Goal: Transaction & Acquisition: Purchase product/service

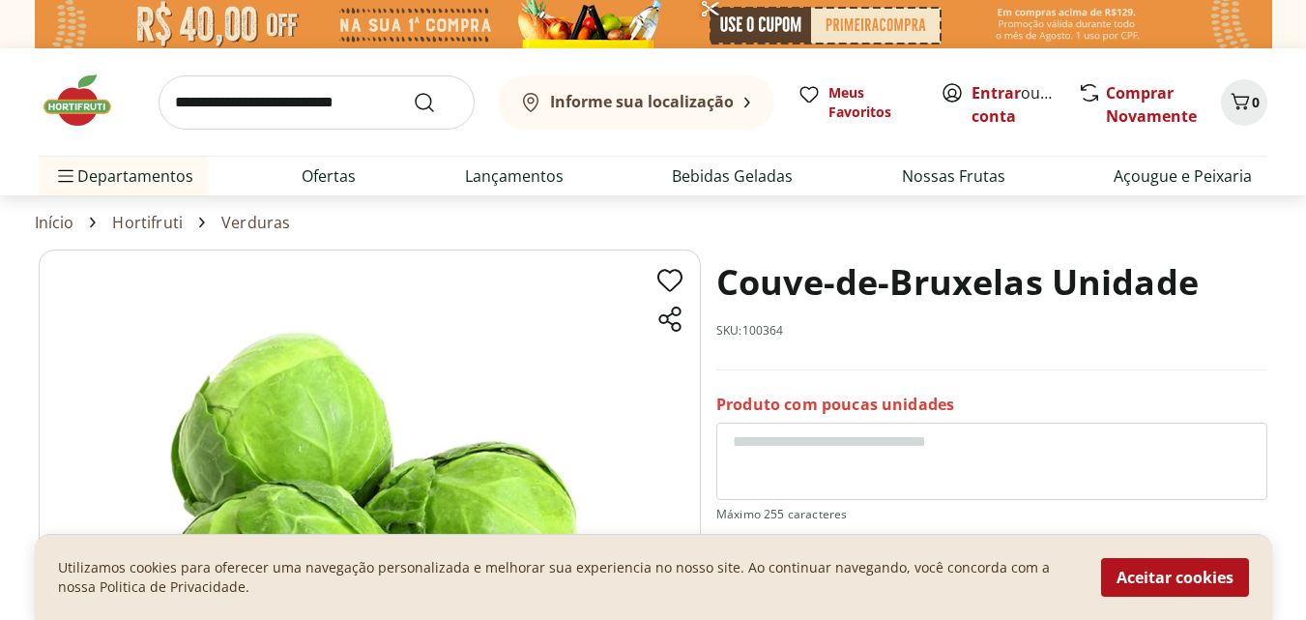
click at [1189, 580] on button "Aceitar cookies" at bounding box center [1175, 577] width 148 height 39
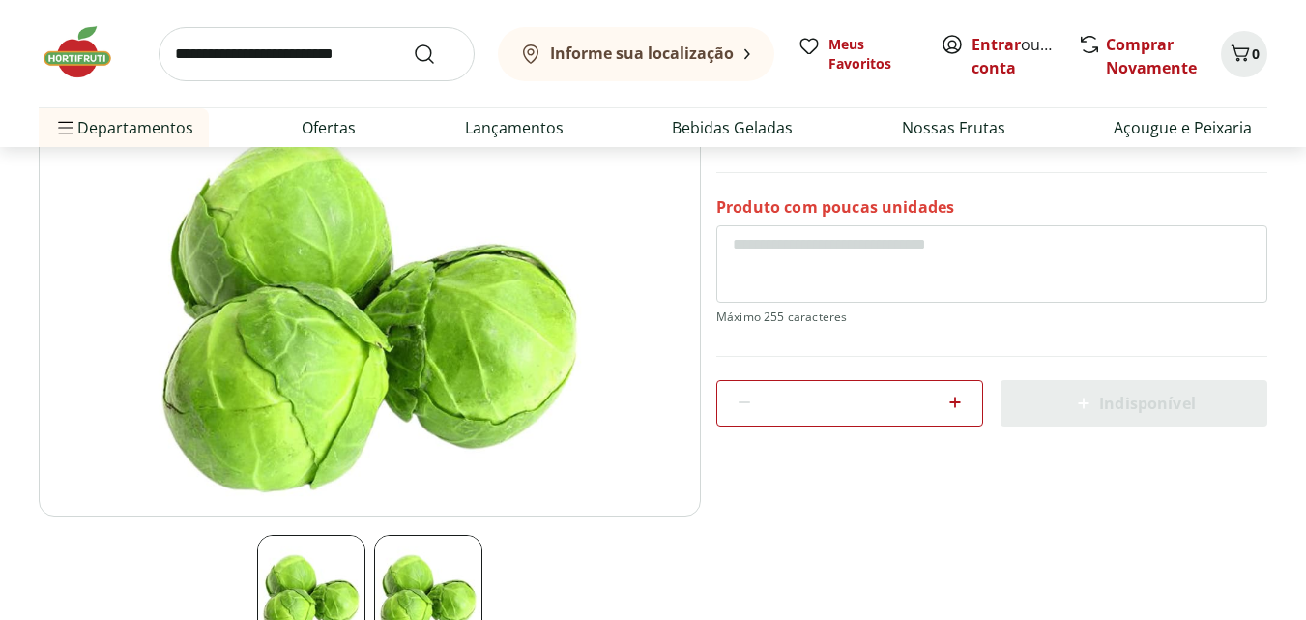
scroll to position [290, 0]
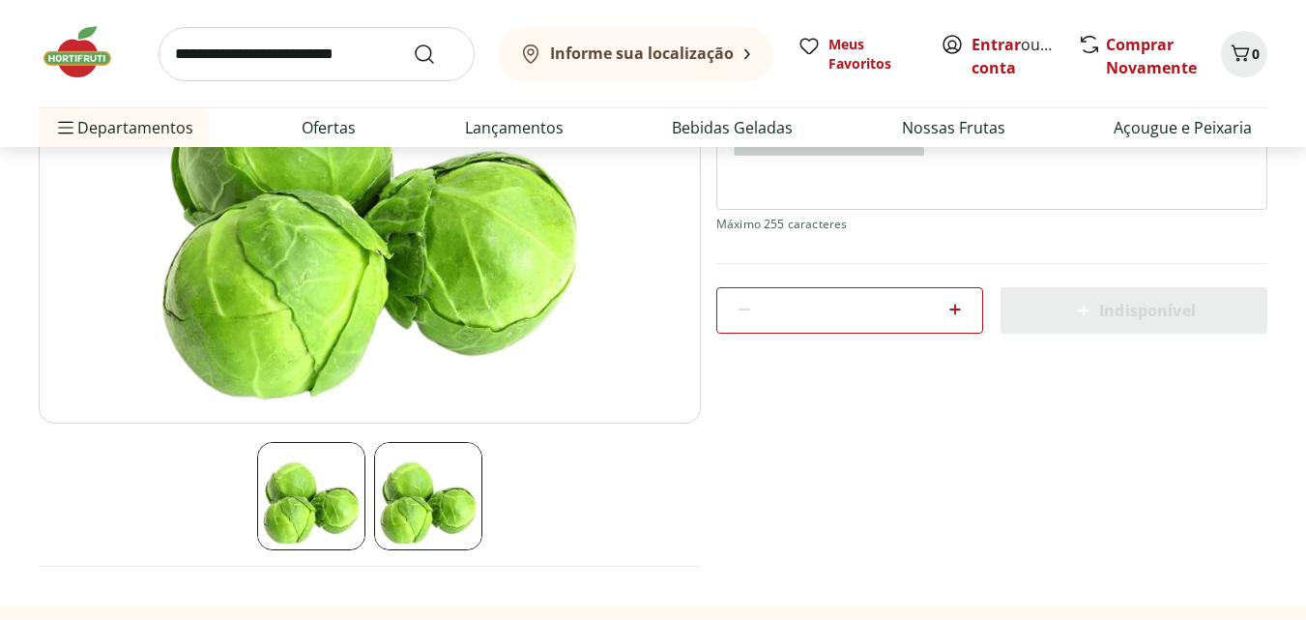
click at [959, 307] on icon at bounding box center [954, 309] width 23 height 23
type input "*"
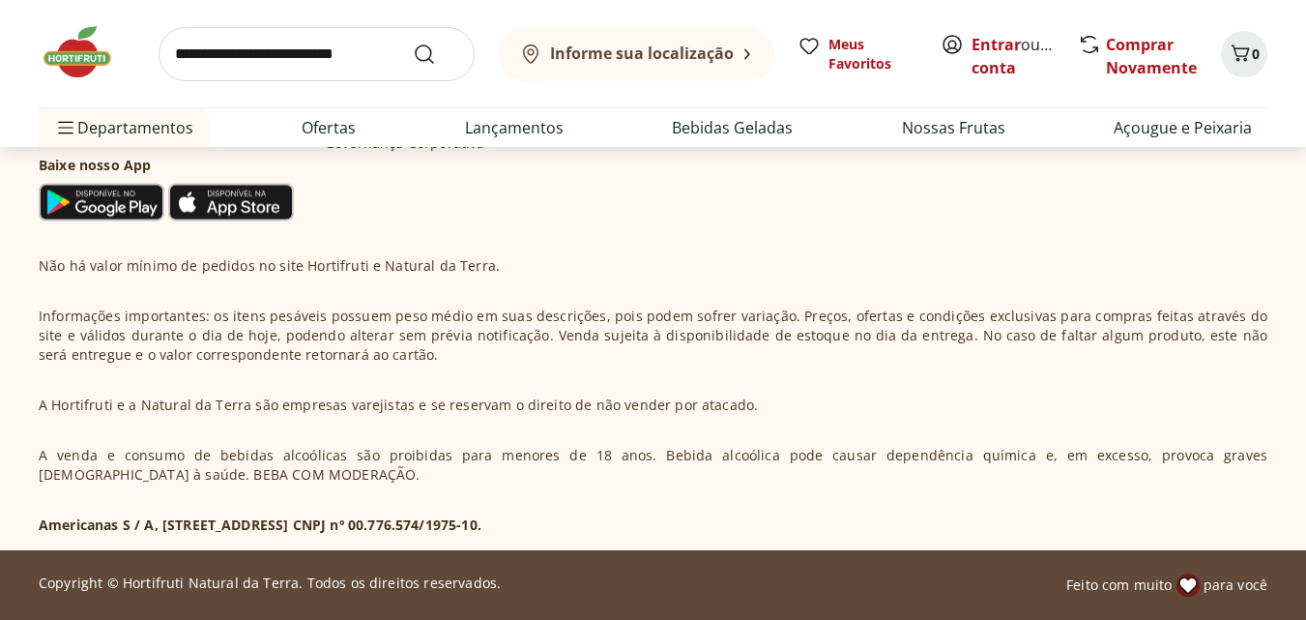
scroll to position [1021, 0]
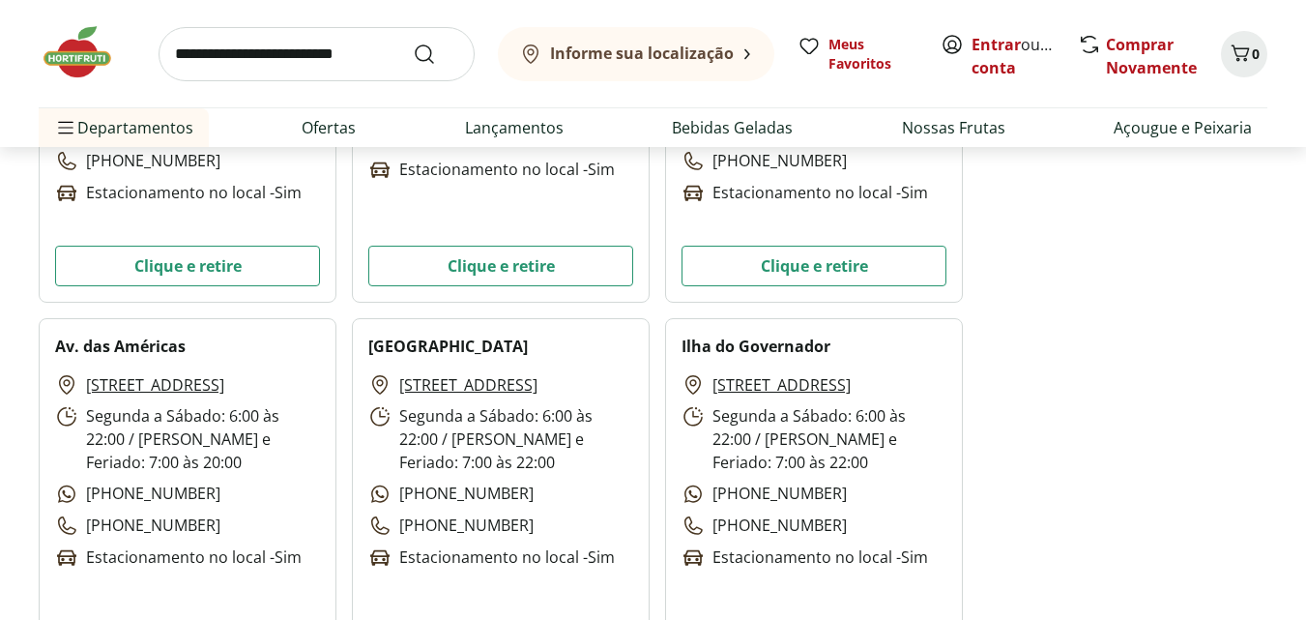
scroll to position [2706, 0]
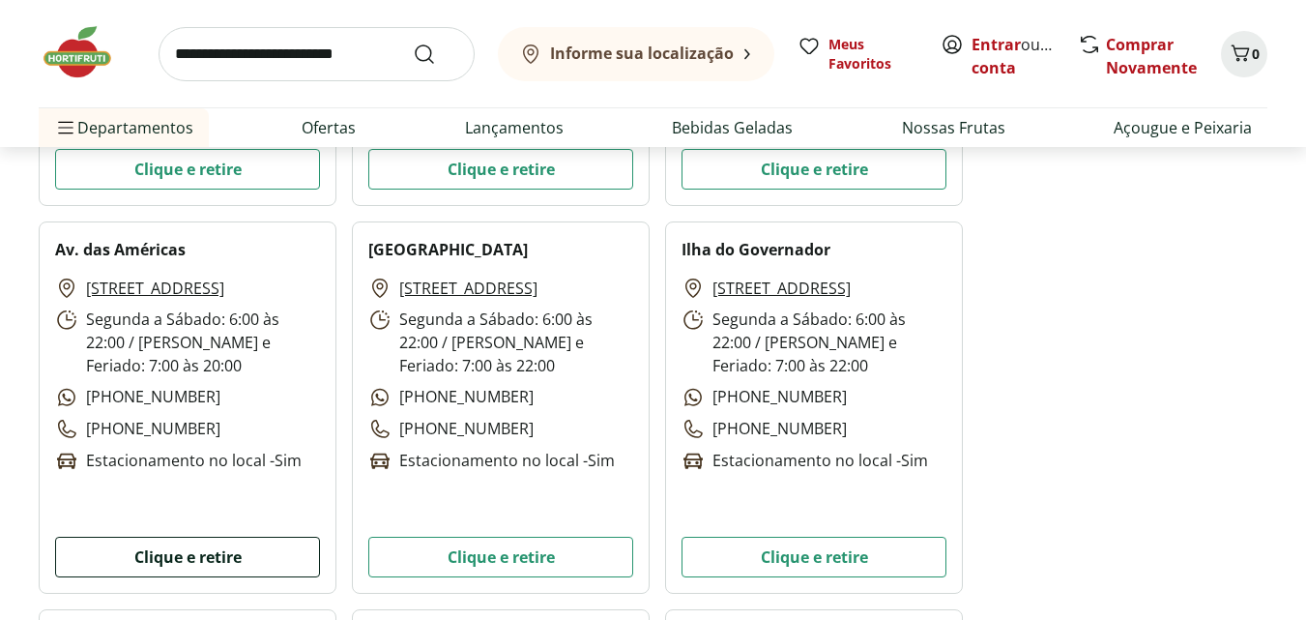
click at [182, 561] on button "Clique e retire" at bounding box center [187, 556] width 265 height 41
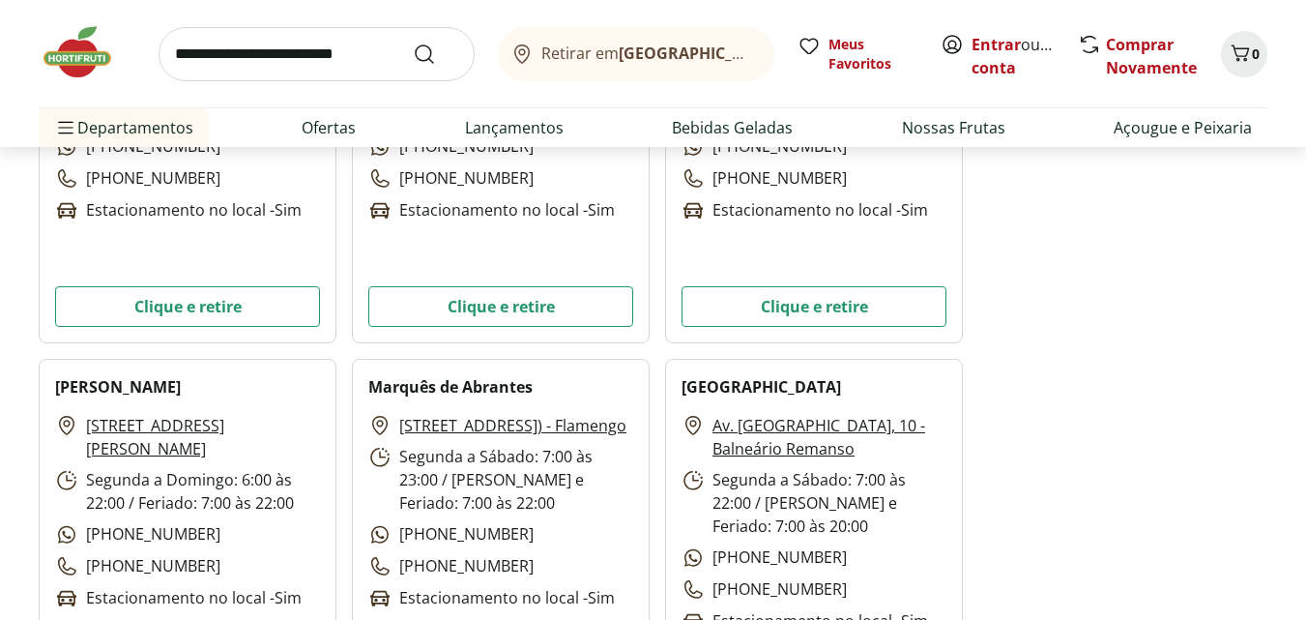
scroll to position [2899, 0]
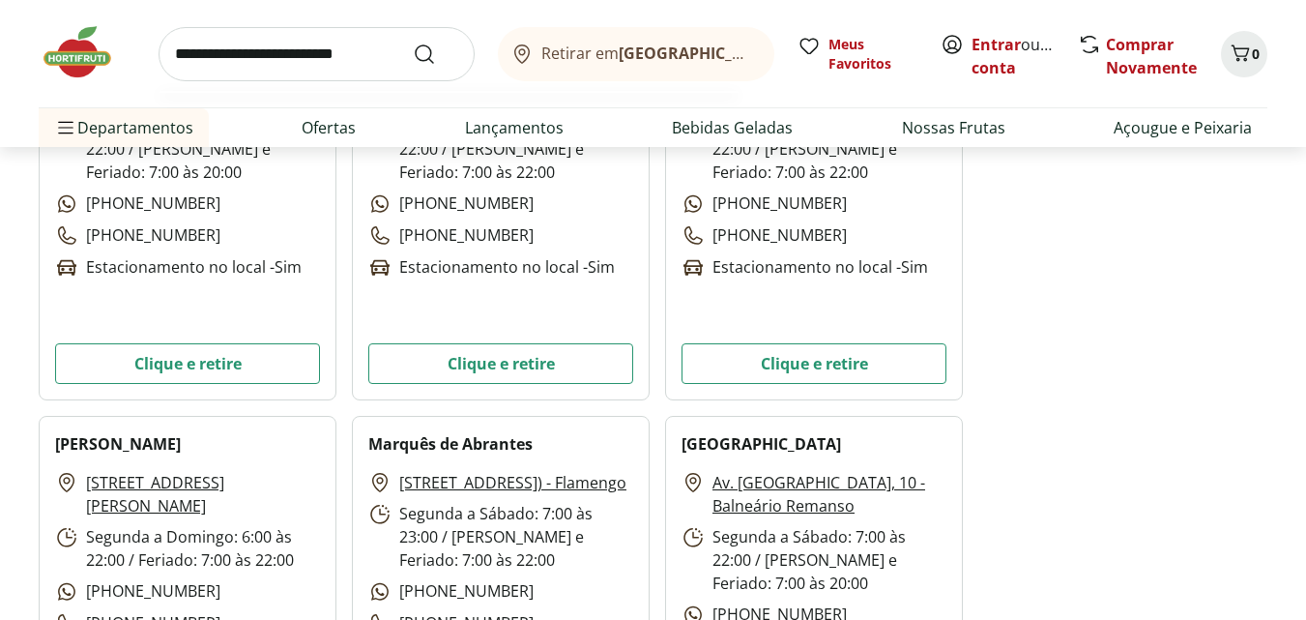
click at [286, 41] on input "search" at bounding box center [317, 54] width 316 height 54
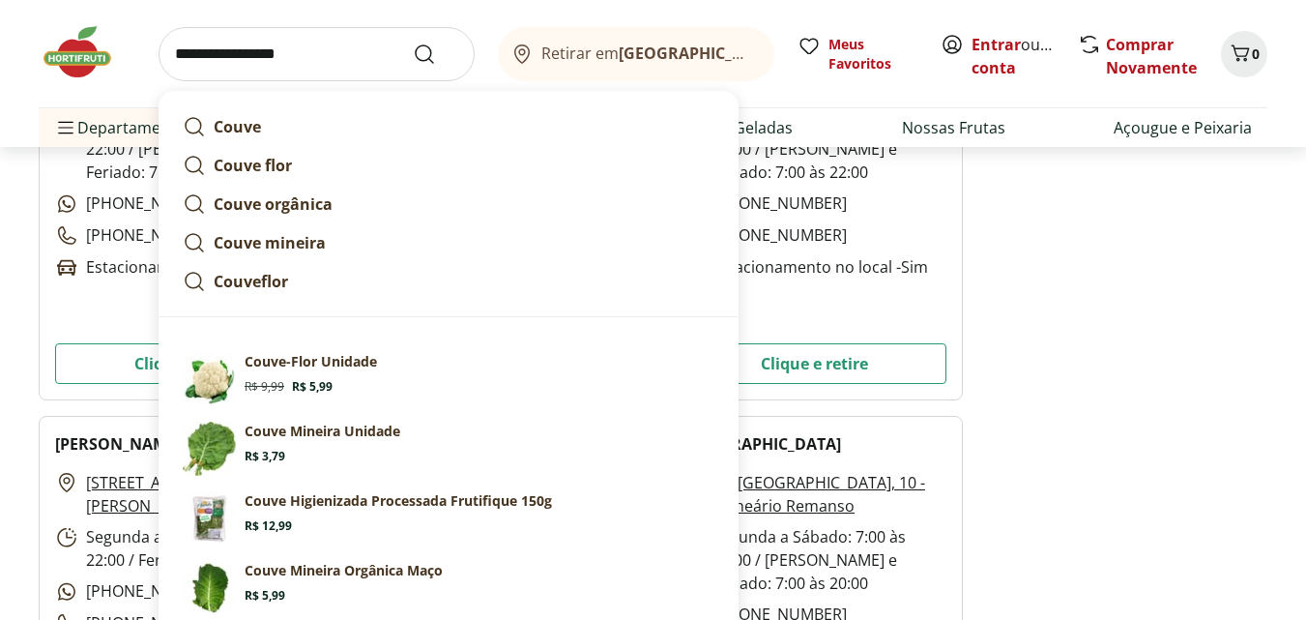
type input "**********"
click at [413, 43] on button "Submit Search" at bounding box center [436, 54] width 46 height 23
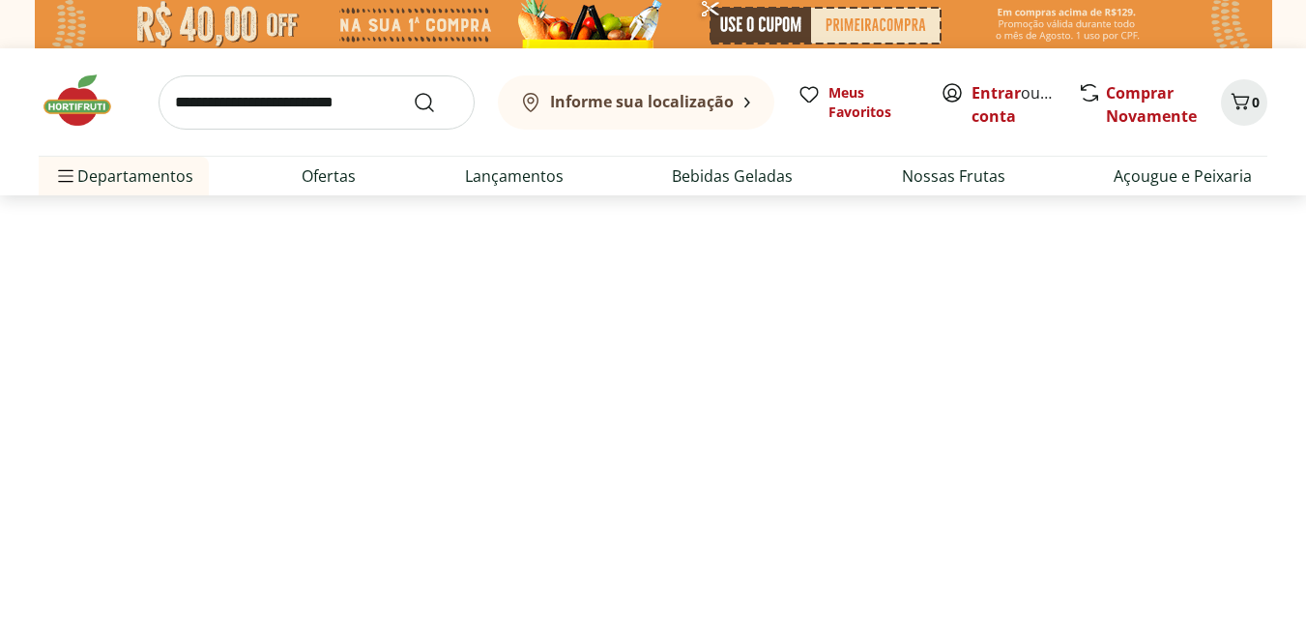
select select "**********"
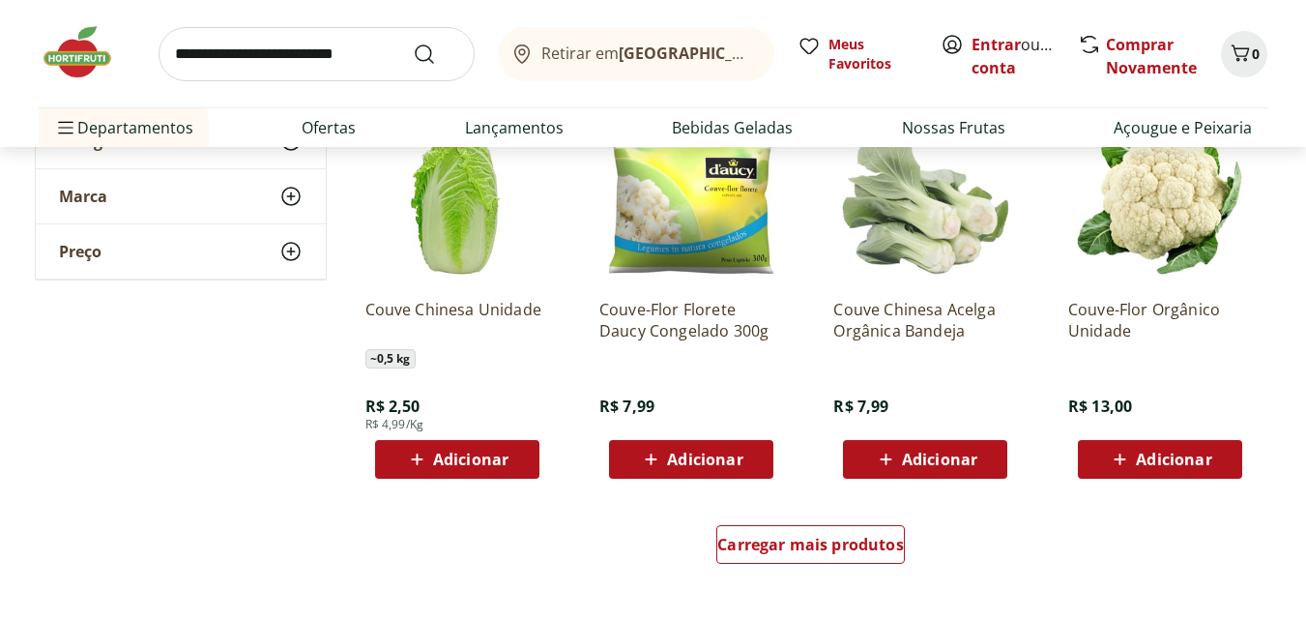
scroll to position [1450, 0]
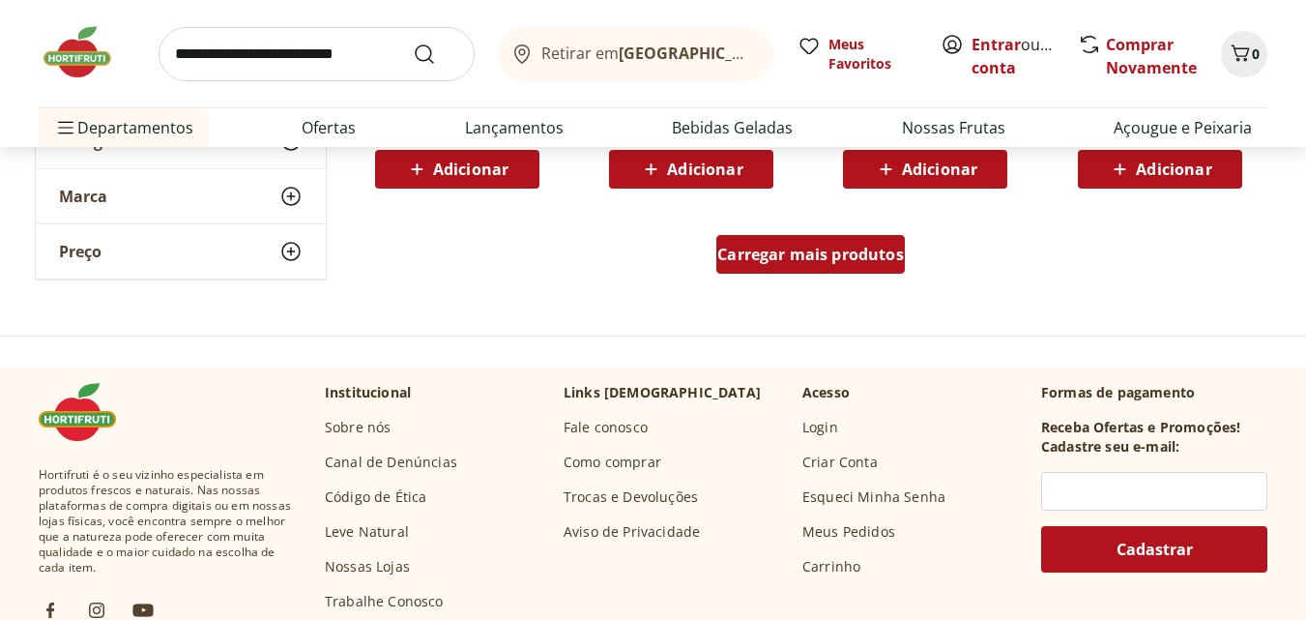
click at [743, 241] on div "Carregar mais produtos" at bounding box center [810, 254] width 188 height 39
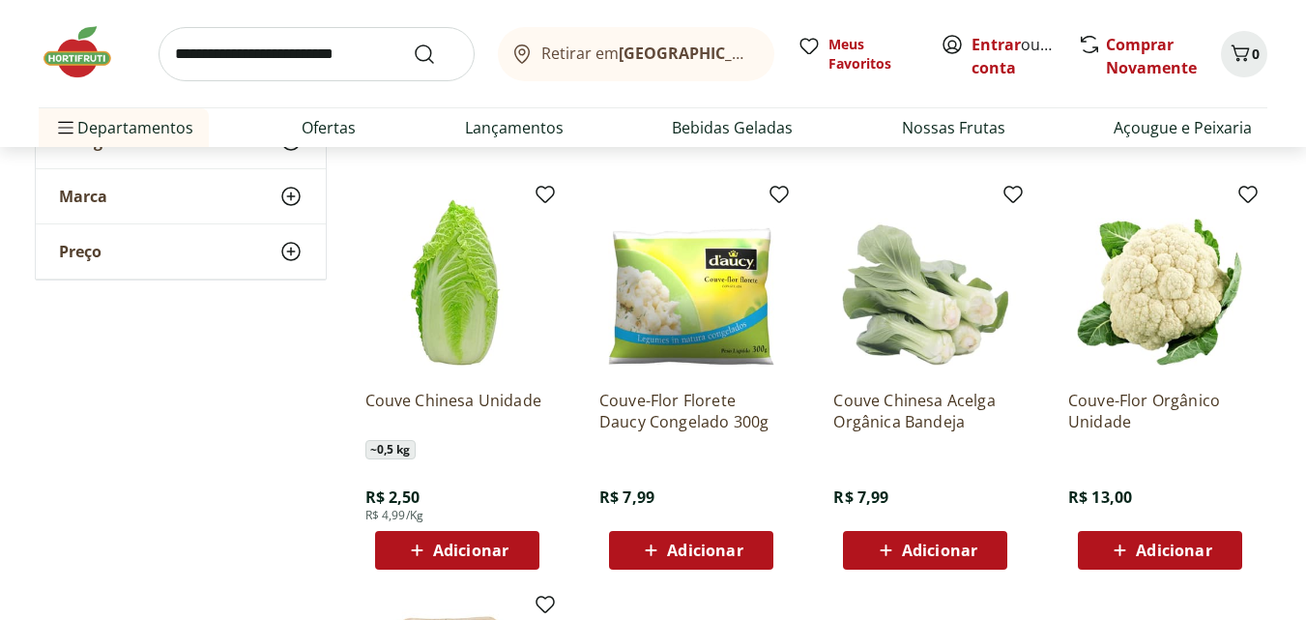
scroll to position [1063, 0]
